Goal: Find specific page/section: Find specific page/section

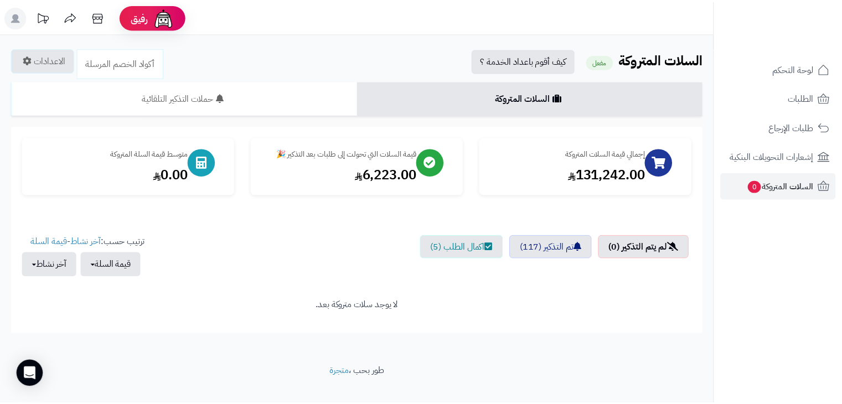
scroll to position [17, 0]
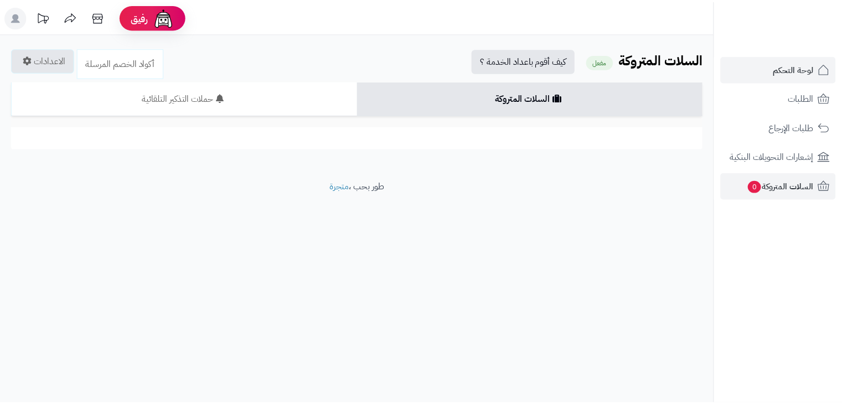
scroll to position [17, 0]
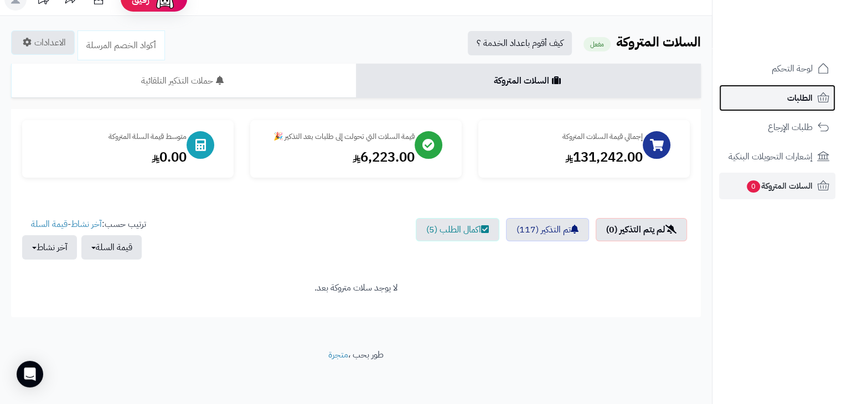
click at [790, 97] on span "الطلبات" at bounding box center [799, 97] width 25 height 15
